Goal: Navigation & Orientation: Find specific page/section

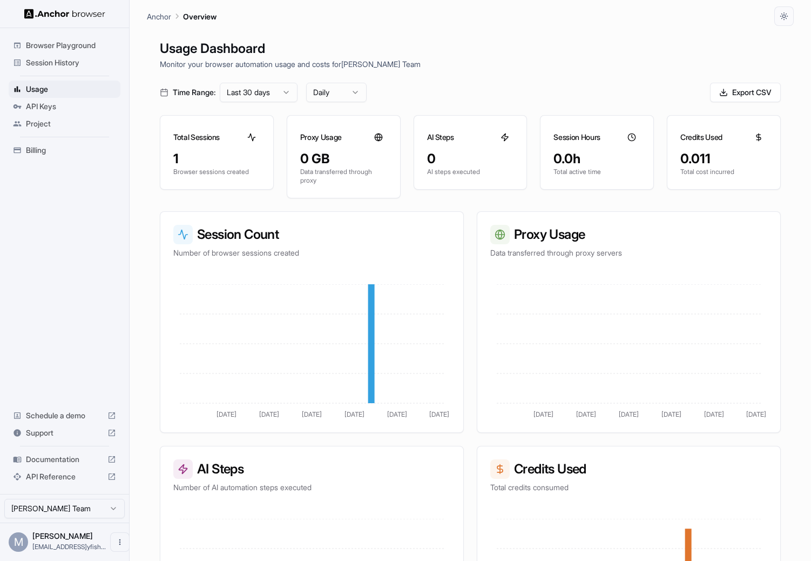
click at [78, 54] on div "Session History" at bounding box center [65, 62] width 112 height 17
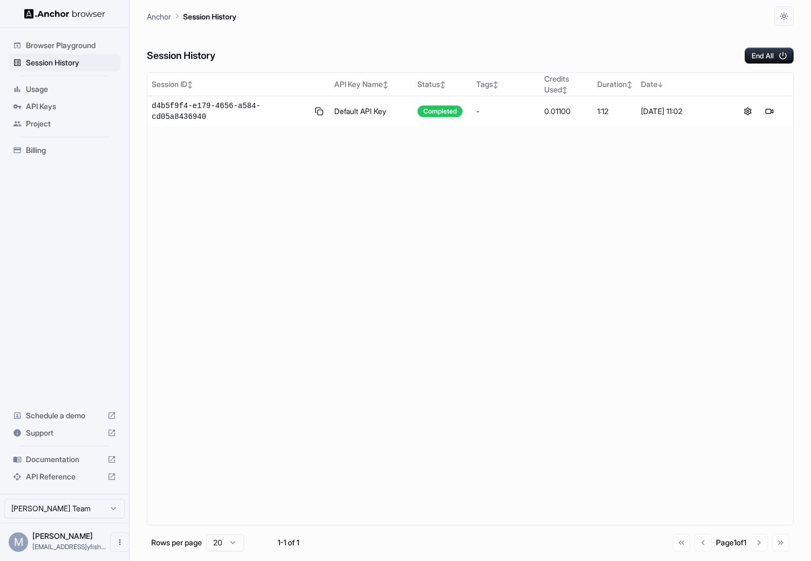
click at [87, 40] on span "Browser Playground" at bounding box center [71, 45] width 90 height 11
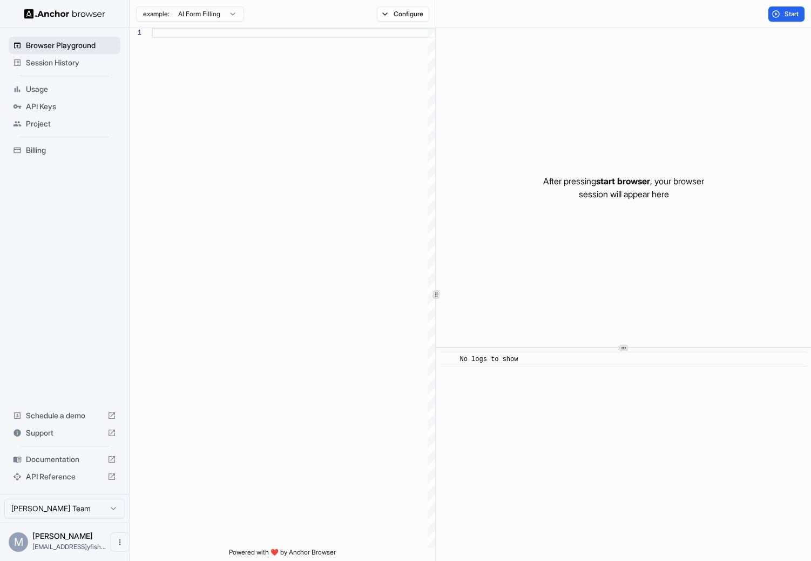
scroll to position [68, 0]
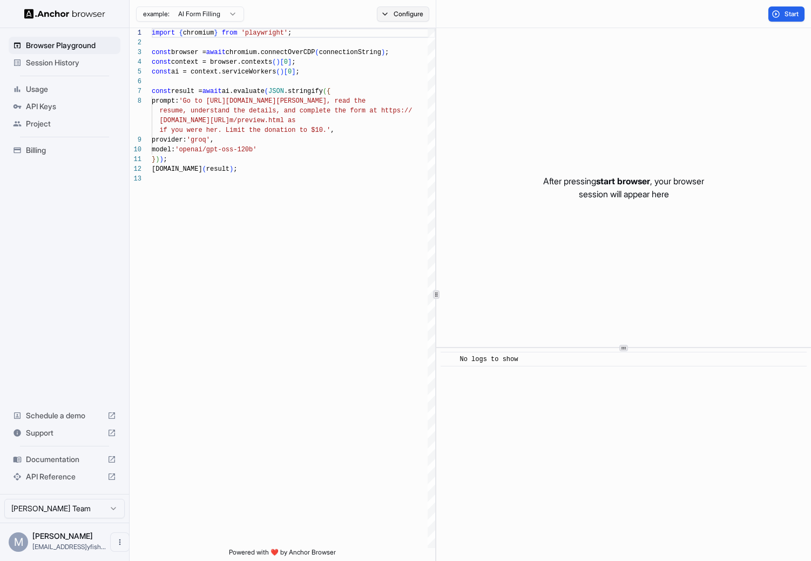
click at [399, 9] on button "Configure" at bounding box center [403, 13] width 52 height 15
click at [79, 56] on div "Session History" at bounding box center [65, 62] width 112 height 17
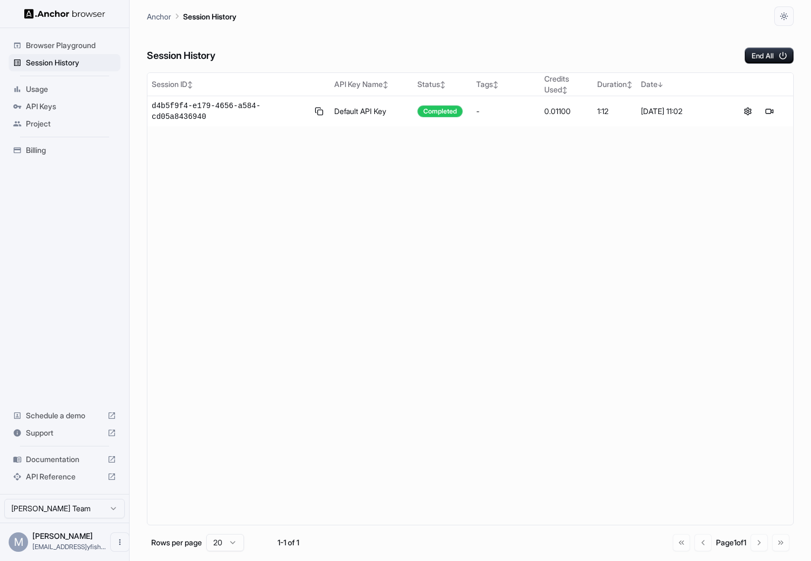
click at [75, 457] on span "Documentation" at bounding box center [64, 459] width 77 height 11
